Goal: Task Accomplishment & Management: Use online tool/utility

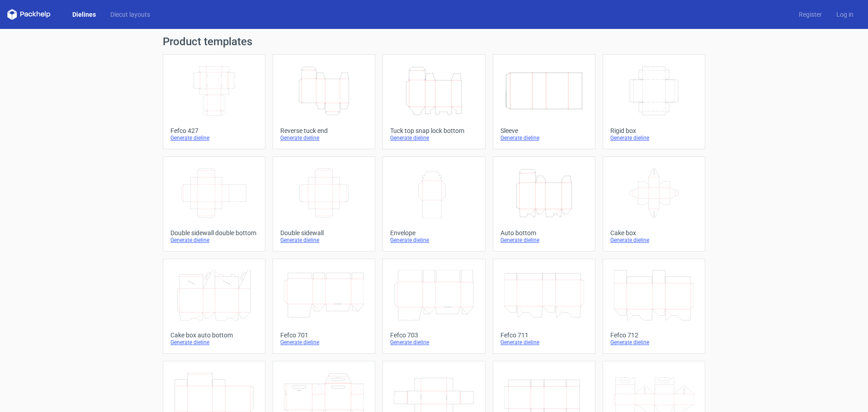
click at [623, 239] on div "Generate dieline" at bounding box center [653, 239] width 87 height 7
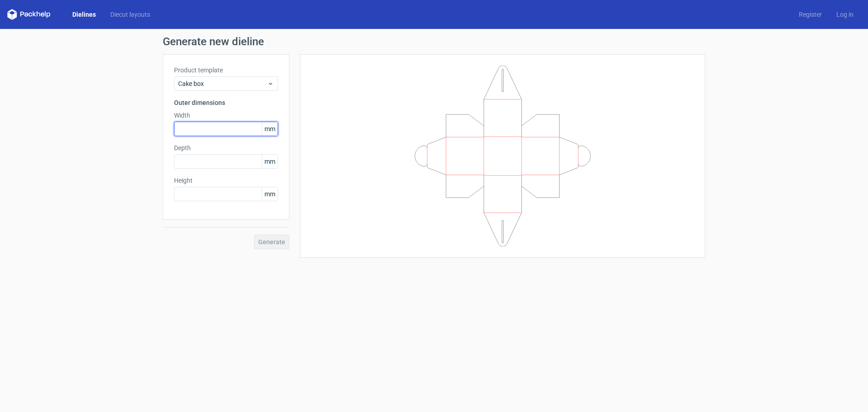
click at [205, 125] on input "text" at bounding box center [226, 129] width 104 height 14
type input "350"
type input "150"
click at [254, 235] on button "Generate" at bounding box center [271, 242] width 35 height 14
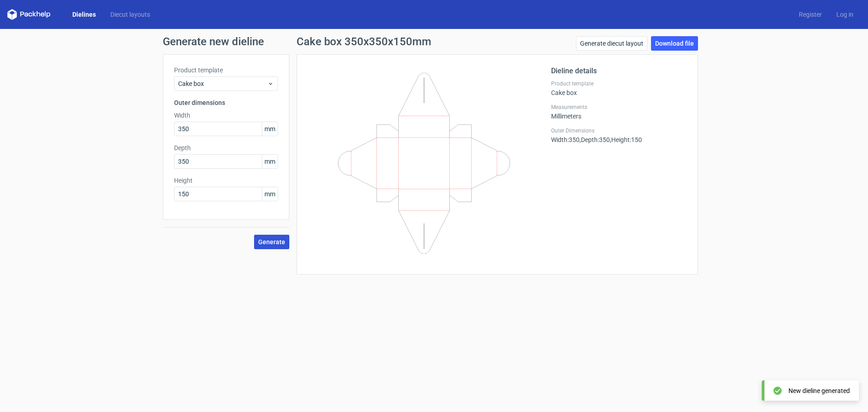
click at [272, 245] on button "Generate" at bounding box center [271, 242] width 35 height 14
drag, startPoint x: 666, startPoint y: 47, endPoint x: 608, endPoint y: 66, distance: 60.4
click at [666, 47] on link "Download file" at bounding box center [674, 43] width 47 height 14
click at [427, 282] on div "Generate new dieline Product template Cake box Outer dimensions Width 350 mm De…" at bounding box center [434, 155] width 868 height 253
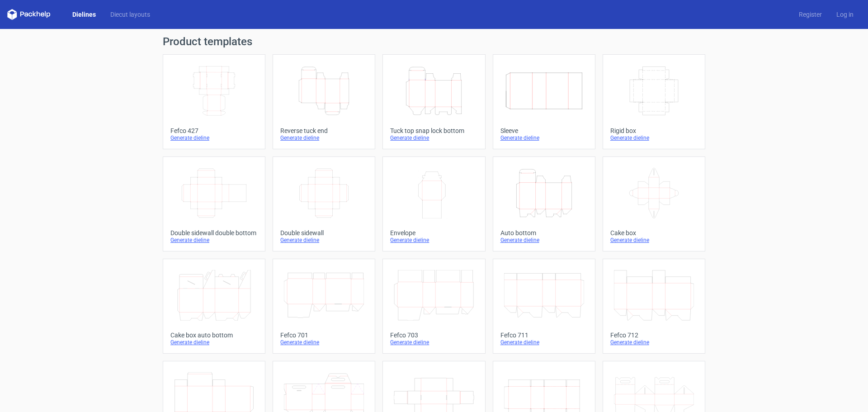
click at [222, 94] on icon "Width Depth Height" at bounding box center [214, 91] width 80 height 51
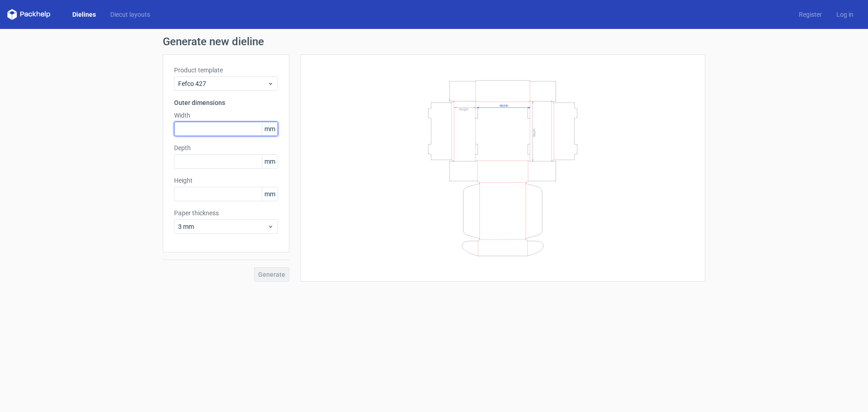
click at [211, 130] on input "text" at bounding box center [226, 129] width 104 height 14
type input "280"
type input "1"
type input "5"
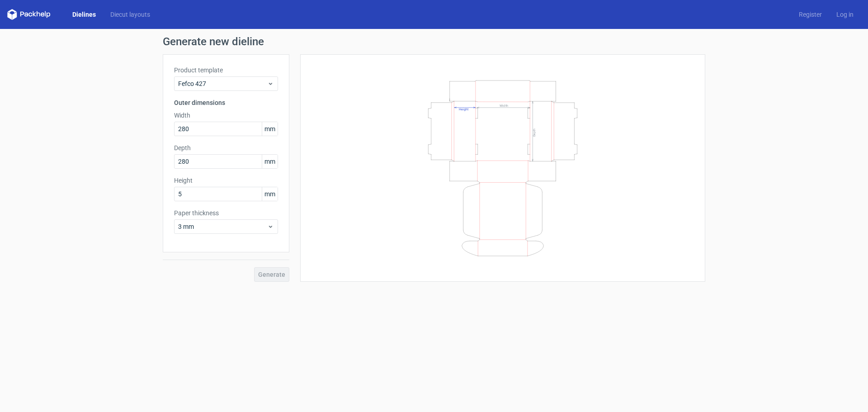
click at [260, 235] on div "Product template Fefco 427 Outer dimensions Width 280 mm Depth 280 mm Height 5 …" at bounding box center [226, 153] width 127 height 198
click at [233, 196] on input "5" at bounding box center [226, 194] width 104 height 14
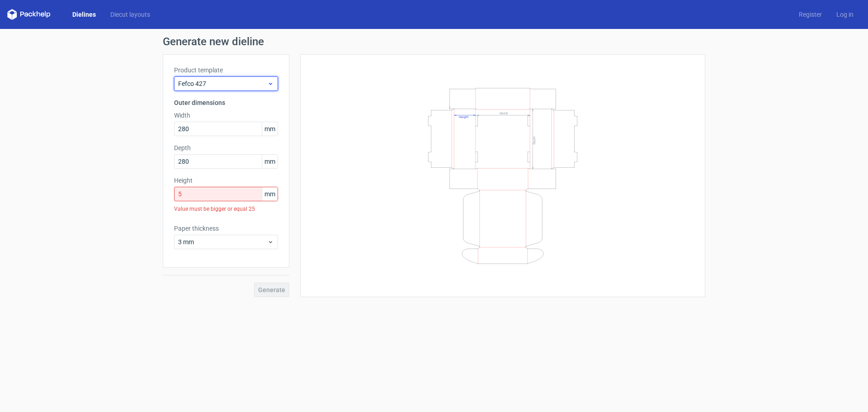
click at [209, 89] on div "Fefco 427" at bounding box center [226, 83] width 104 height 14
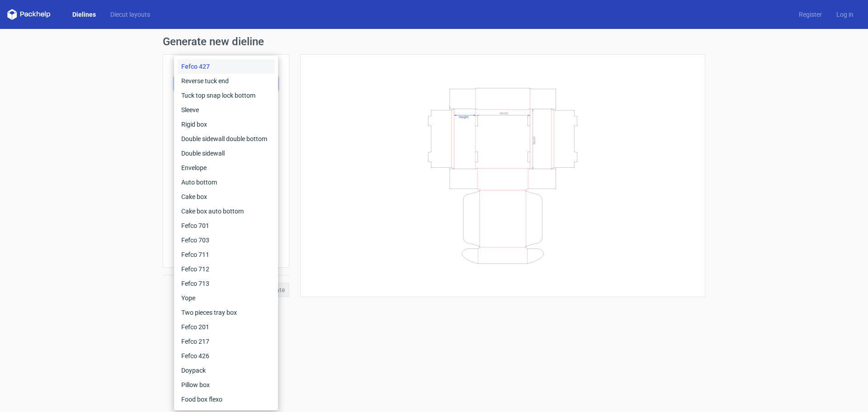
click at [53, 75] on div "Generate new dieline Product template Fefco 427 Outer dimensions Width 280 mm D…" at bounding box center [434, 166] width 868 height 275
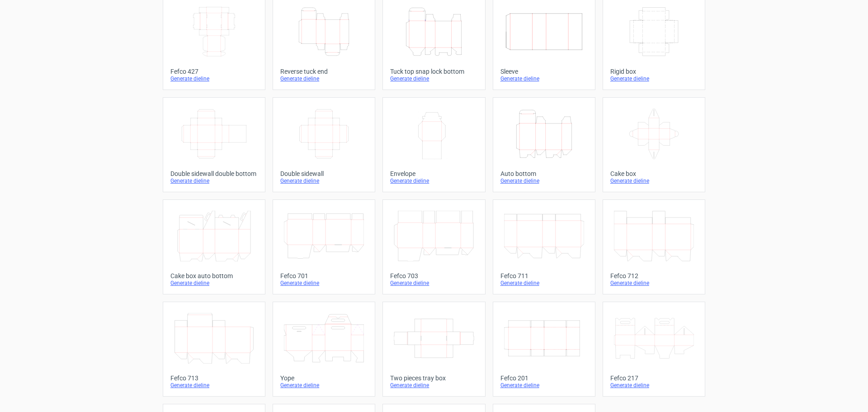
scroll to position [153, 0]
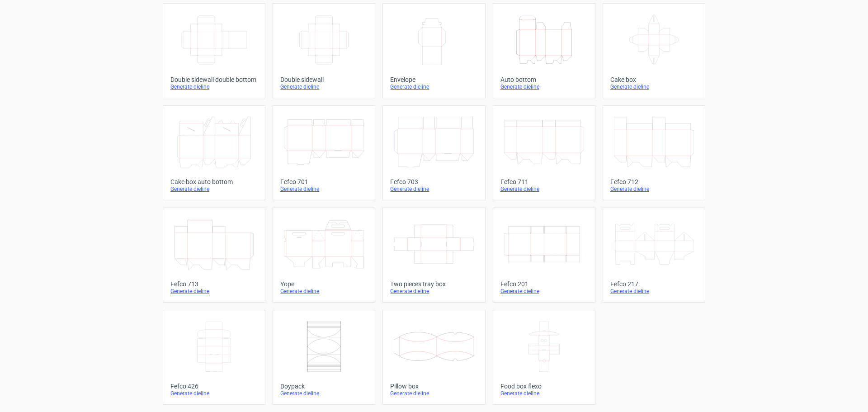
click at [625, 289] on div "Generate dieline" at bounding box center [653, 290] width 87 height 7
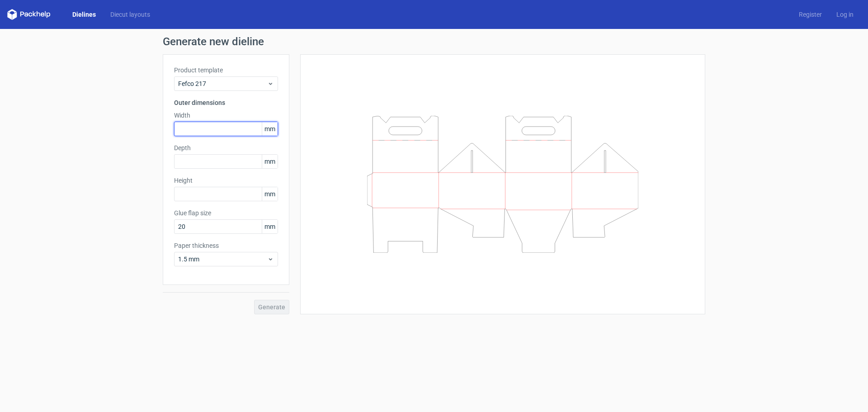
click at [208, 131] on input "text" at bounding box center [226, 129] width 104 height 14
type input "350"
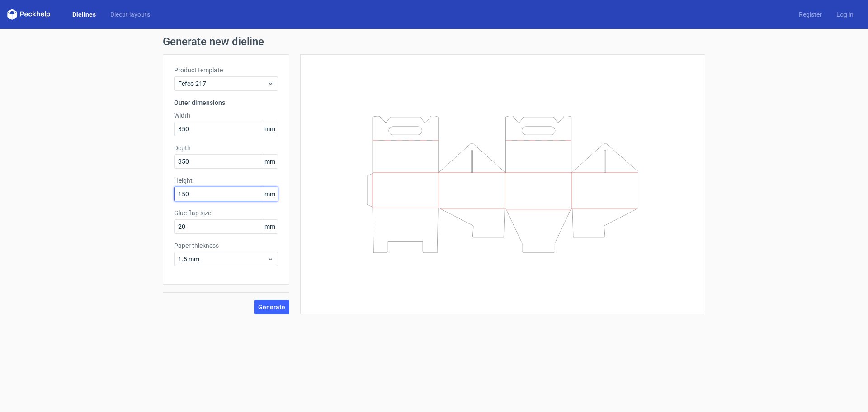
type input "150"
click at [263, 307] on span "Generate" at bounding box center [271, 307] width 27 height 6
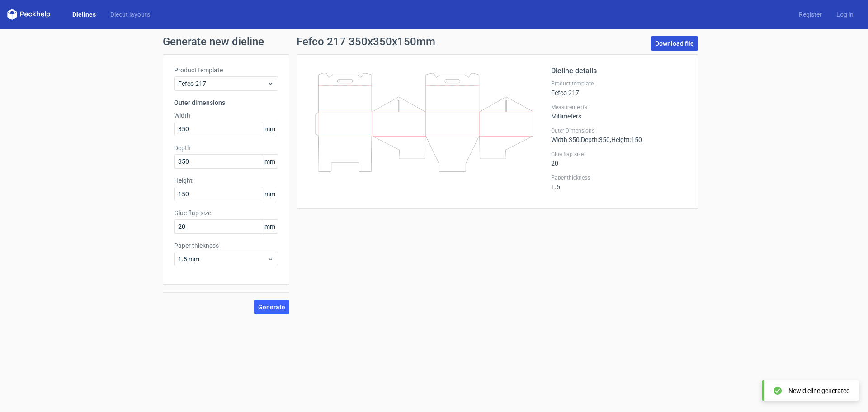
click at [652, 45] on div "Fefco 217 350x350x150mm Download file" at bounding box center [496, 45] width 401 height 18
click at [657, 43] on link "Download file" at bounding box center [674, 43] width 47 height 14
